Goal: Information Seeking & Learning: Learn about a topic

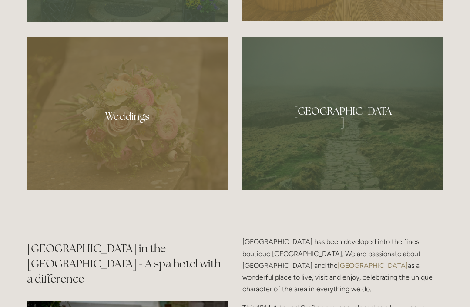
scroll to position [815, 0]
click at [125, 142] on div at bounding box center [127, 114] width 200 height 154
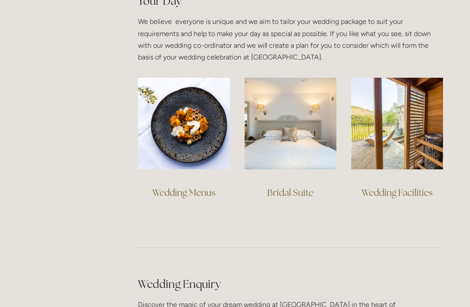
scroll to position [635, 0]
click at [194, 110] on img at bounding box center [184, 123] width 92 height 92
click at [299, 123] on img at bounding box center [290, 123] width 92 height 92
click at [401, 125] on img at bounding box center [397, 123] width 92 height 92
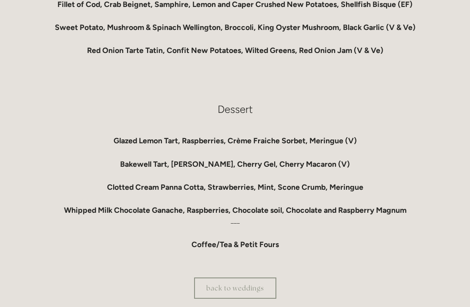
scroll to position [710, 0]
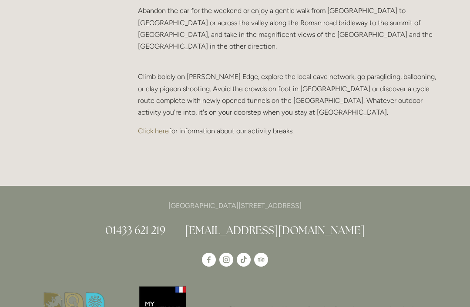
scroll to position [1896, 0]
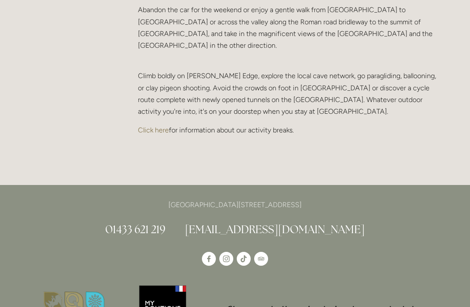
click at [150, 126] on link "Click here" at bounding box center [153, 130] width 31 height 8
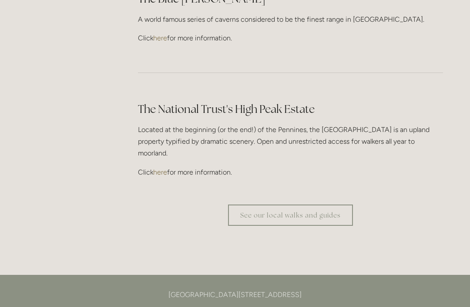
scroll to position [2593, 0]
